Goal: Navigation & Orientation: Find specific page/section

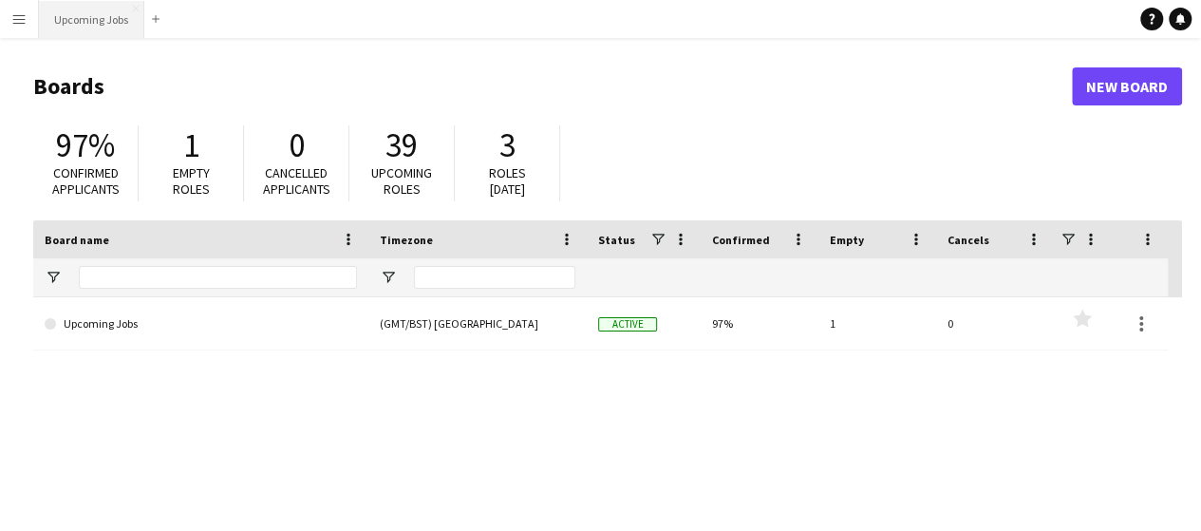
click at [84, 24] on button "Upcoming Jobs Close" at bounding box center [91, 19] width 105 height 37
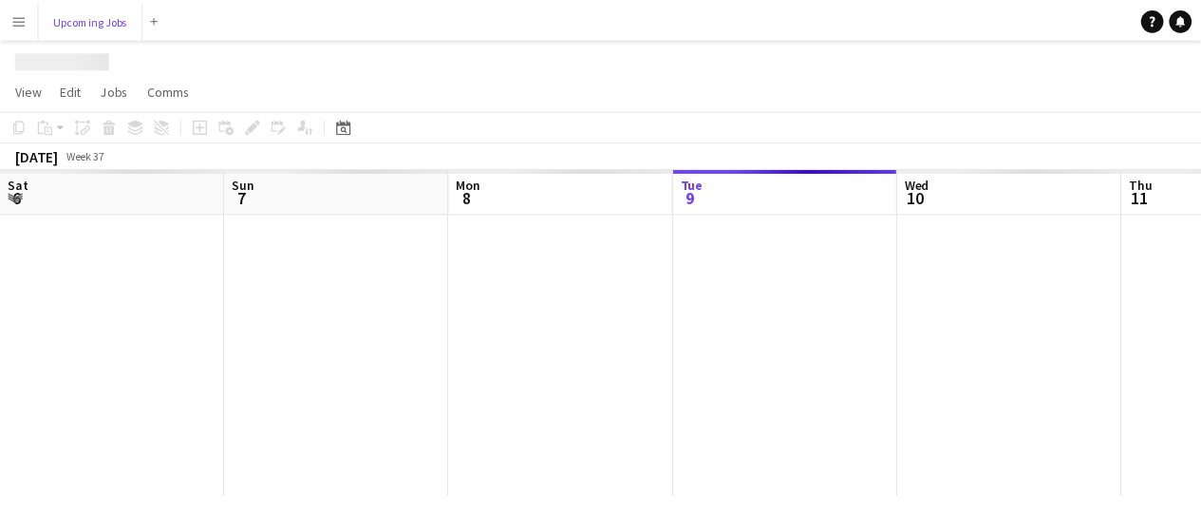
scroll to position [0, 454]
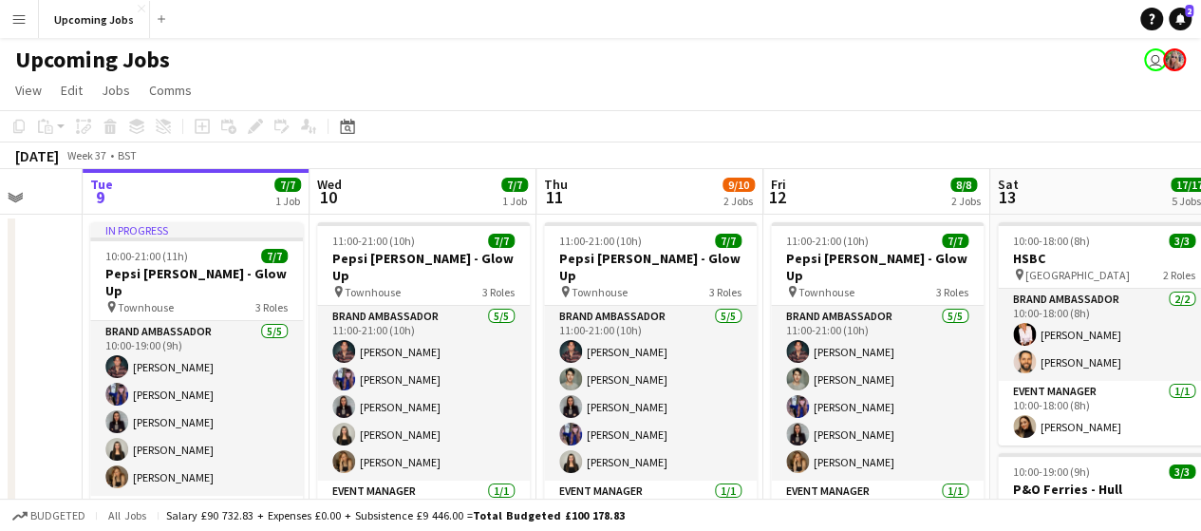
drag, startPoint x: 912, startPoint y: 299, endPoint x: 458, endPoint y: 295, distance: 454.7
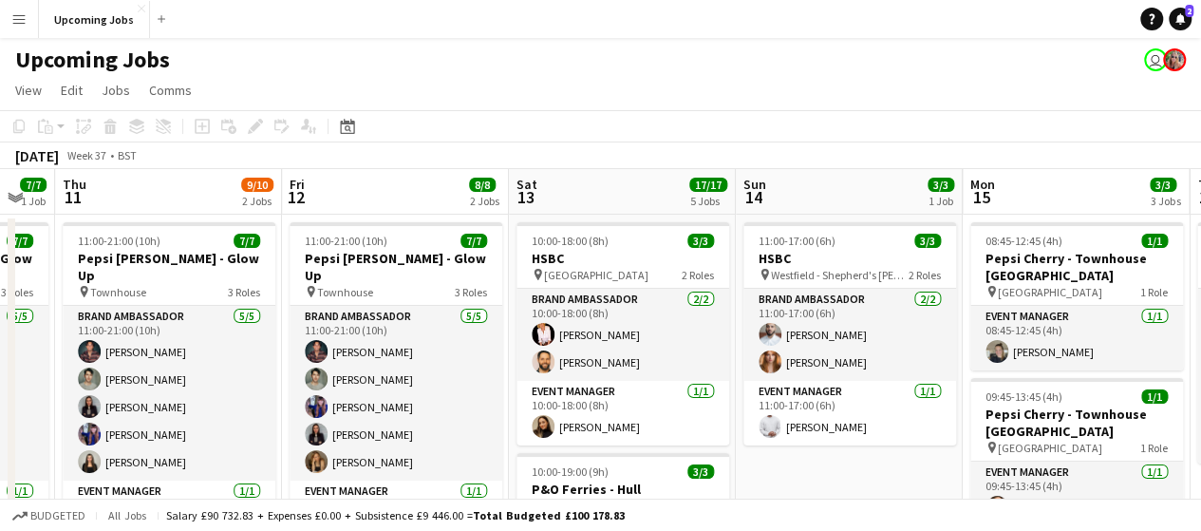
drag, startPoint x: 940, startPoint y: 300, endPoint x: 463, endPoint y: 318, distance: 476.9
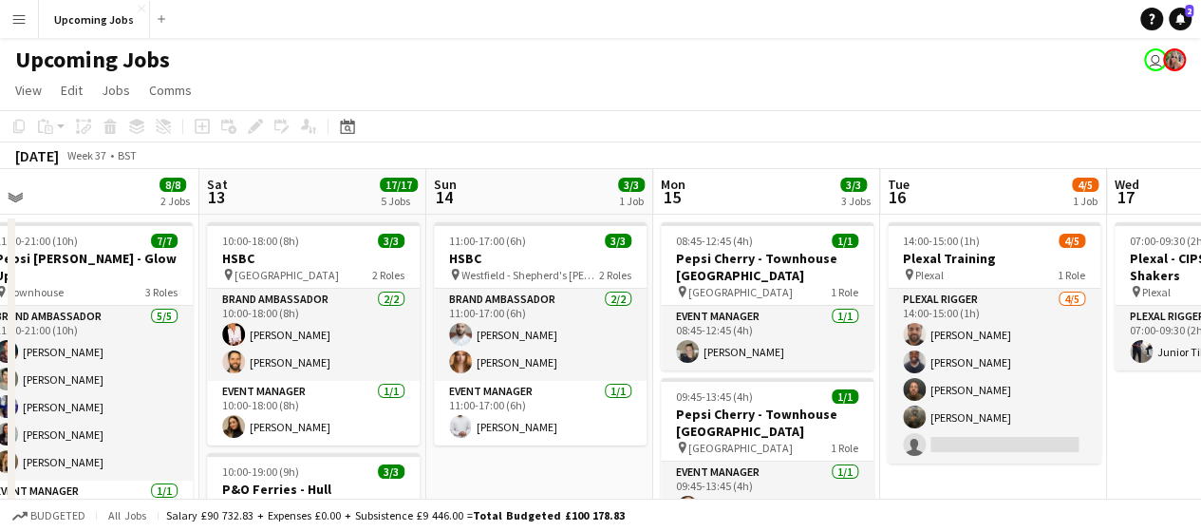
drag, startPoint x: 967, startPoint y: 326, endPoint x: 724, endPoint y: 334, distance: 243.2
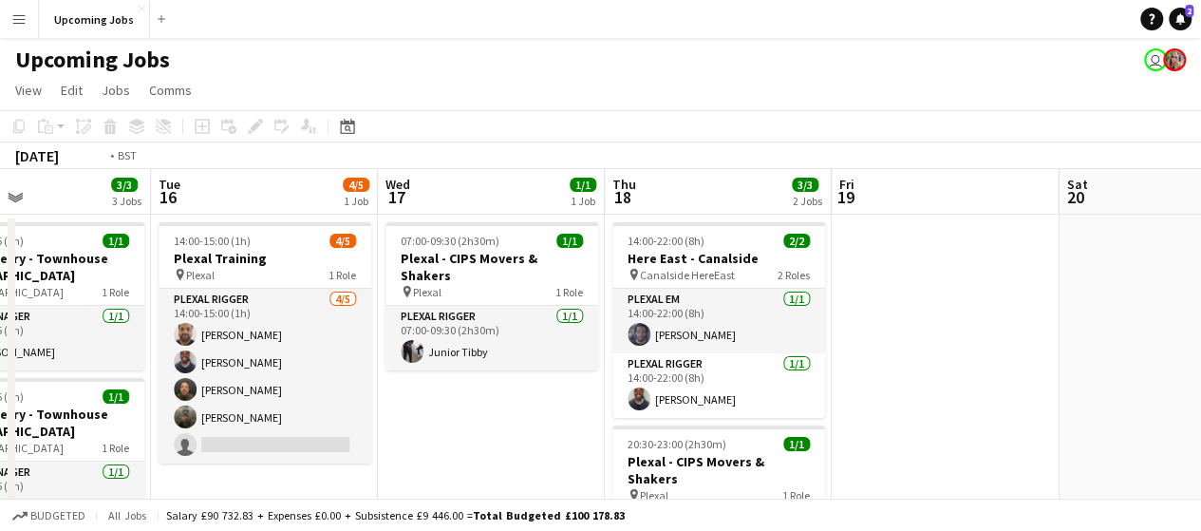
scroll to position [0, 850]
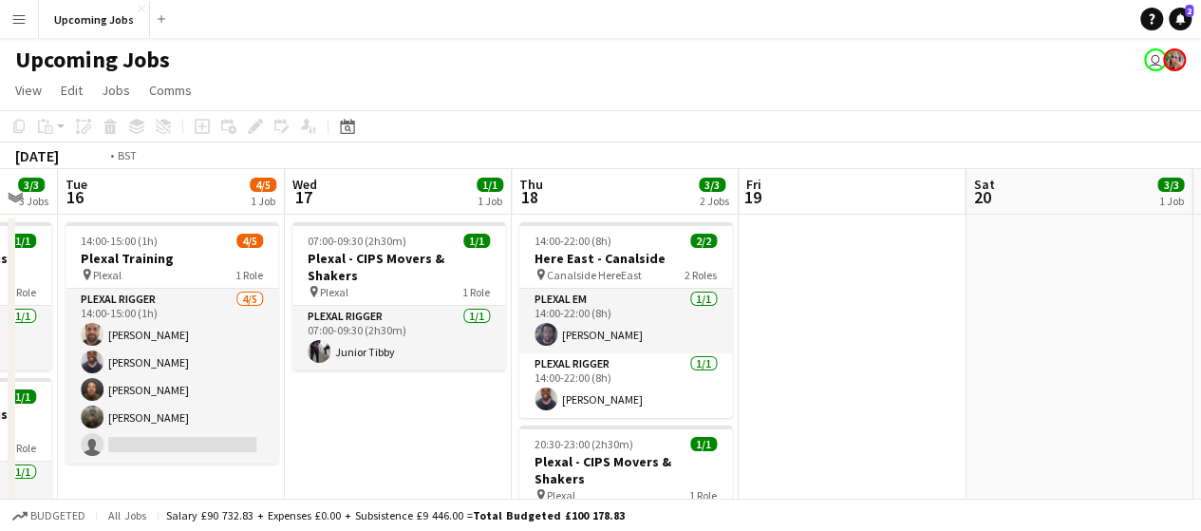
drag, startPoint x: 1101, startPoint y: 324, endPoint x: 735, endPoint y: 336, distance: 366.6
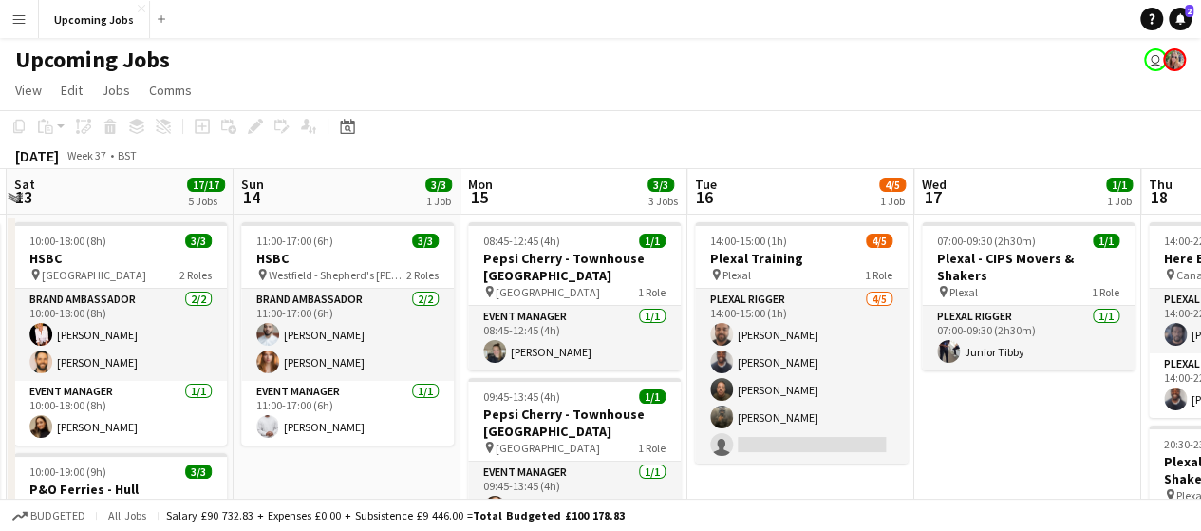
scroll to position [0, 444]
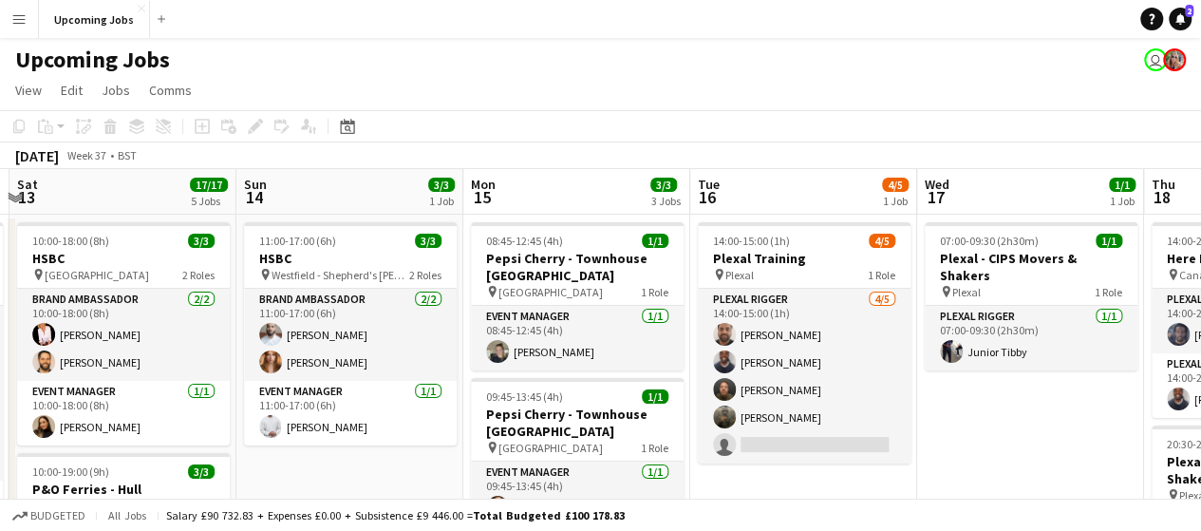
drag, startPoint x: 256, startPoint y: 341, endPoint x: 889, endPoint y: 303, distance: 633.4
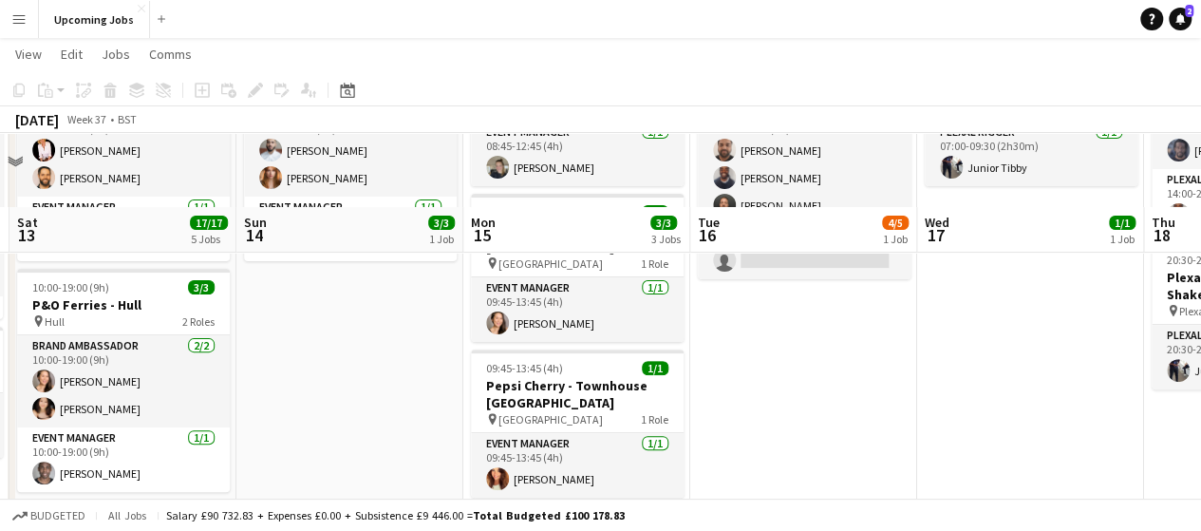
scroll to position [0, 0]
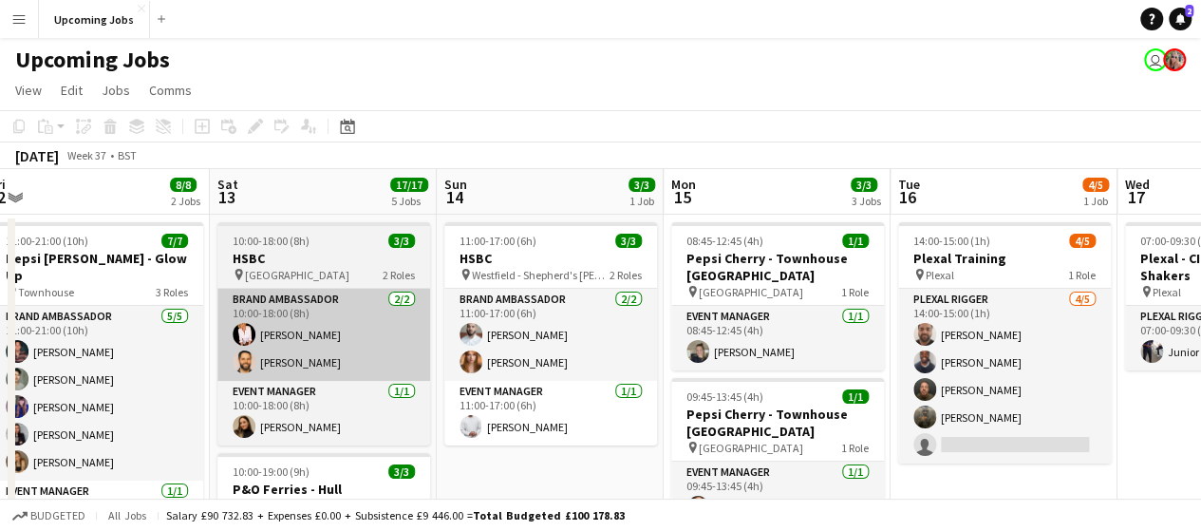
drag, startPoint x: 308, startPoint y: 288, endPoint x: 391, endPoint y: 312, distance: 87.1
